Goal: Task Accomplishment & Management: Manage account settings

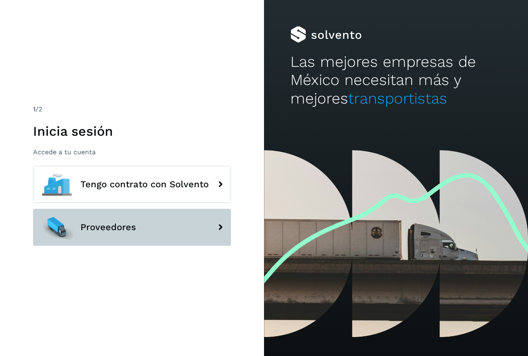
click at [103, 231] on span "Proveedores" at bounding box center [108, 227] width 56 height 10
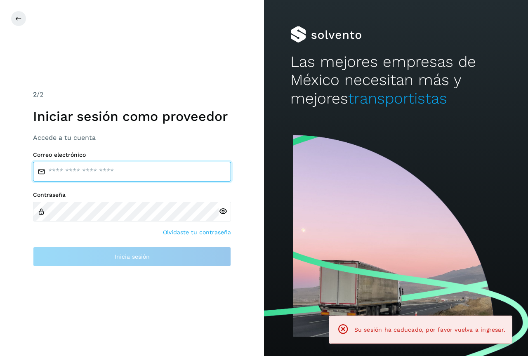
type input "**********"
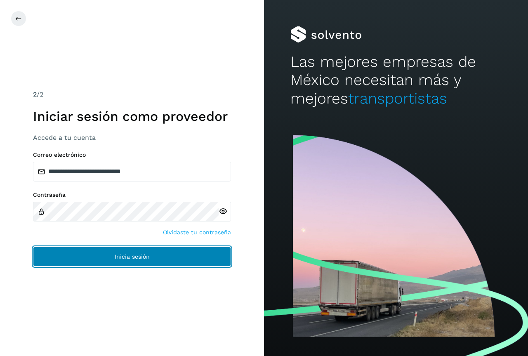
click at [115, 262] on button "Inicia sesión" at bounding box center [132, 257] width 198 height 20
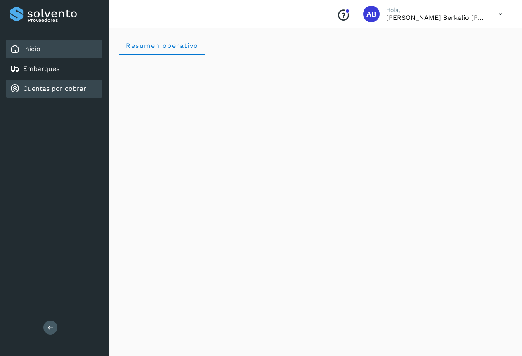
click at [49, 87] on link "Cuentas por cobrar" at bounding box center [54, 89] width 63 height 8
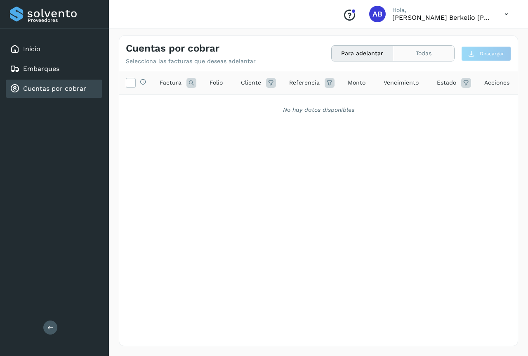
click at [418, 49] on button "Todas" at bounding box center [423, 53] width 61 height 15
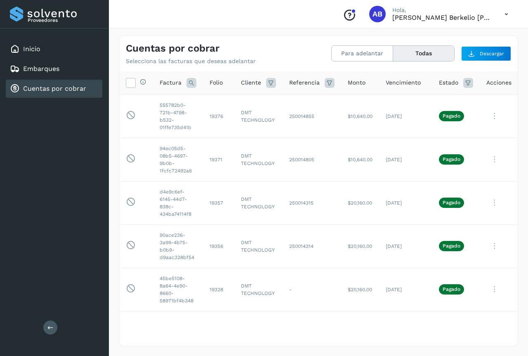
click at [507, 12] on icon at bounding box center [506, 14] width 17 height 17
click at [462, 34] on div "Cerrar sesión" at bounding box center [465, 37] width 98 height 16
